Goal: Check status: Check status

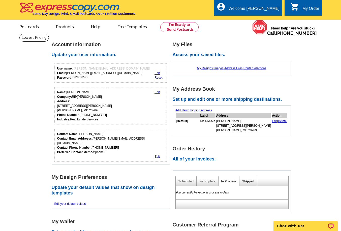
click at [249, 182] on link "Shipped" at bounding box center [249, 182] width 12 height 4
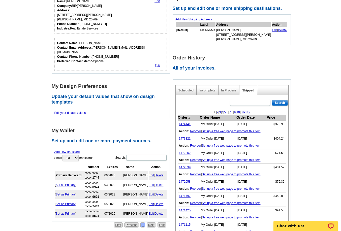
scroll to position [95, 0]
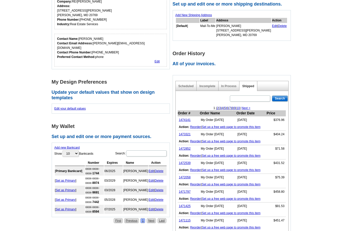
click at [304, 100] on main "**********" at bounding box center [170, 189] width 341 height 502
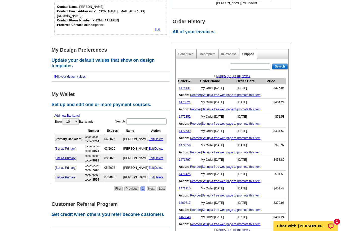
scroll to position [130, 0]
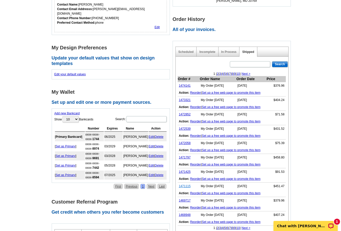
click at [187, 187] on link "1471115" at bounding box center [185, 187] width 12 height 4
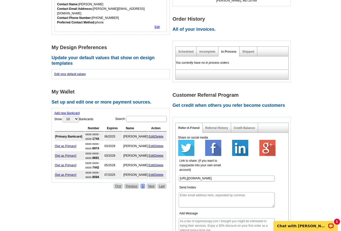
scroll to position [130, 0]
click at [248, 50] on div "Shipped" at bounding box center [249, 52] width 18 height 10
click at [249, 53] on link "Shipped" at bounding box center [249, 52] width 12 height 4
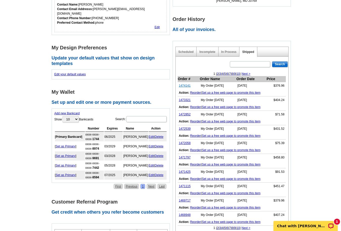
click at [188, 86] on link "1474141" at bounding box center [185, 86] width 12 height 4
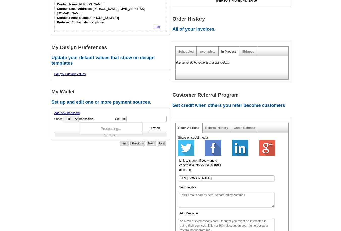
scroll to position [130, 0]
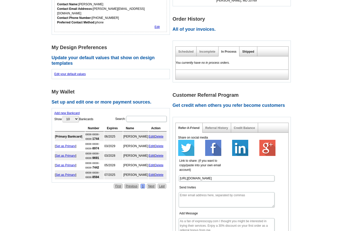
click at [251, 53] on link "Shipped" at bounding box center [249, 52] width 12 height 4
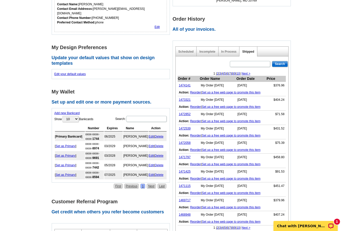
scroll to position [130, 0]
click at [186, 101] on link "1473321" at bounding box center [185, 100] width 12 height 4
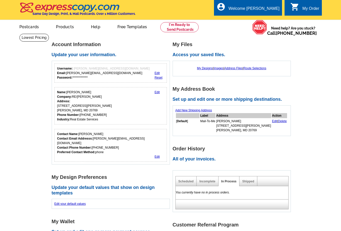
scroll to position [130, 0]
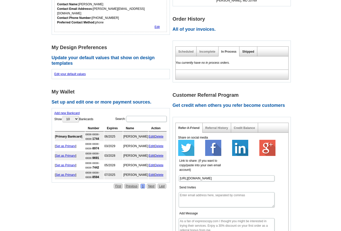
click at [249, 53] on link "Shipped" at bounding box center [249, 52] width 12 height 4
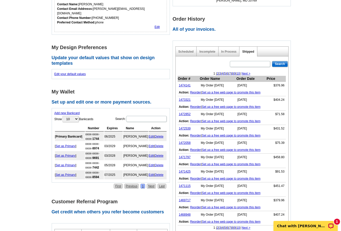
scroll to position [130, 0]
click at [184, 158] on link "1471797" at bounding box center [185, 158] width 12 height 4
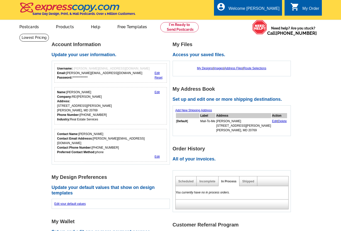
scroll to position [130, 0]
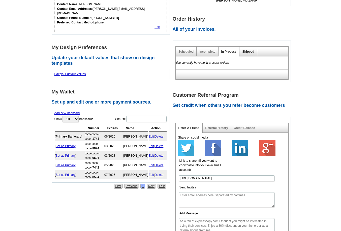
click at [246, 52] on link "Shipped" at bounding box center [249, 52] width 12 height 4
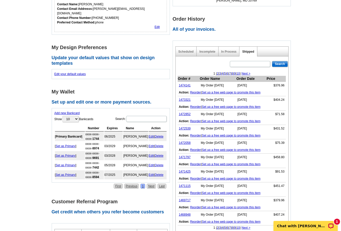
scroll to position [130, 0]
click at [186, 187] on link "1471115" at bounding box center [185, 187] width 12 height 4
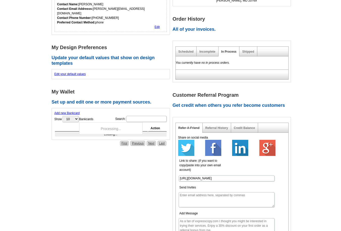
scroll to position [130, 0]
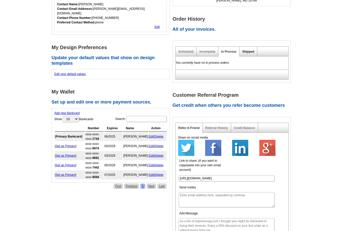
click at [247, 52] on link "Shipped" at bounding box center [249, 52] width 12 height 4
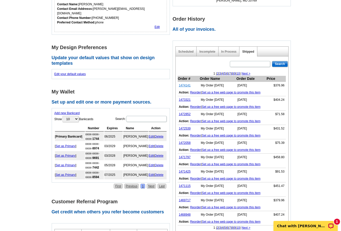
scroll to position [130, 0]
click at [186, 86] on link "1474141" at bounding box center [185, 86] width 12 height 4
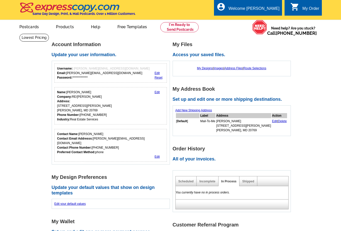
scroll to position [130, 0]
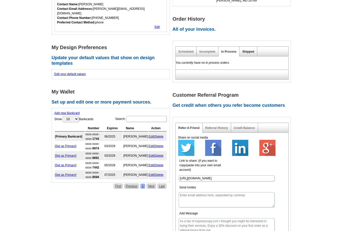
click at [250, 53] on link "Shipped" at bounding box center [249, 52] width 12 height 4
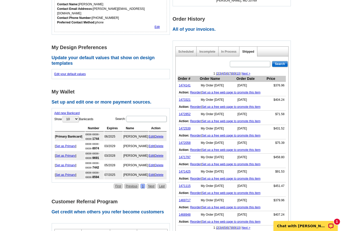
scroll to position [130, 0]
click at [188, 100] on link "1473321" at bounding box center [185, 100] width 12 height 4
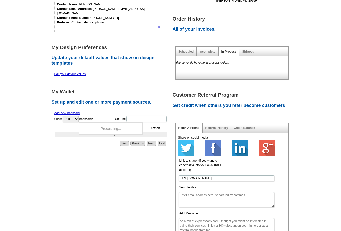
scroll to position [130, 0]
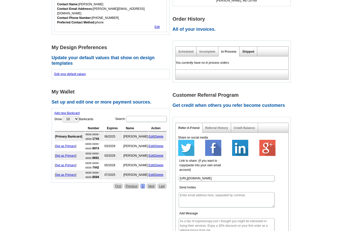
click at [243, 52] on link "Shipped" at bounding box center [249, 52] width 12 height 4
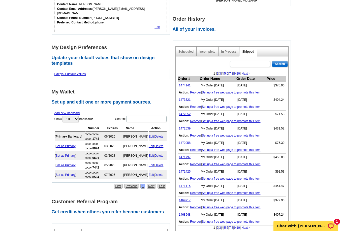
scroll to position [130, 0]
click at [189, 130] on link "1472539" at bounding box center [185, 129] width 12 height 4
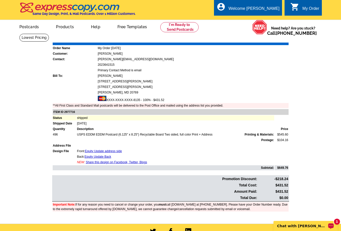
click at [323, 229] on div "1 Chat with [PERSON_NAME]" at bounding box center [306, 226] width 64 height 10
